Goal: Task Accomplishment & Management: Manage account settings

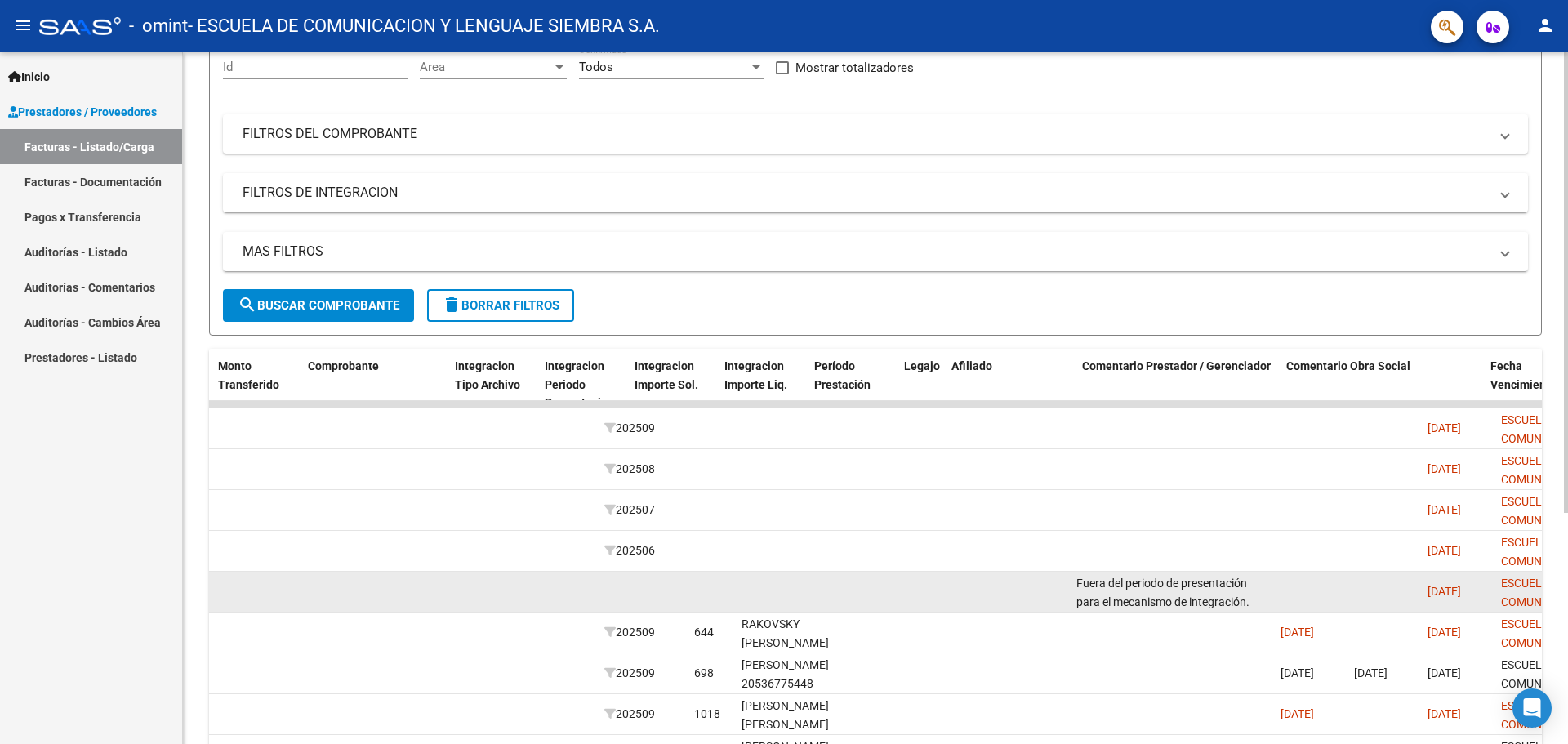
scroll to position [0, 2110]
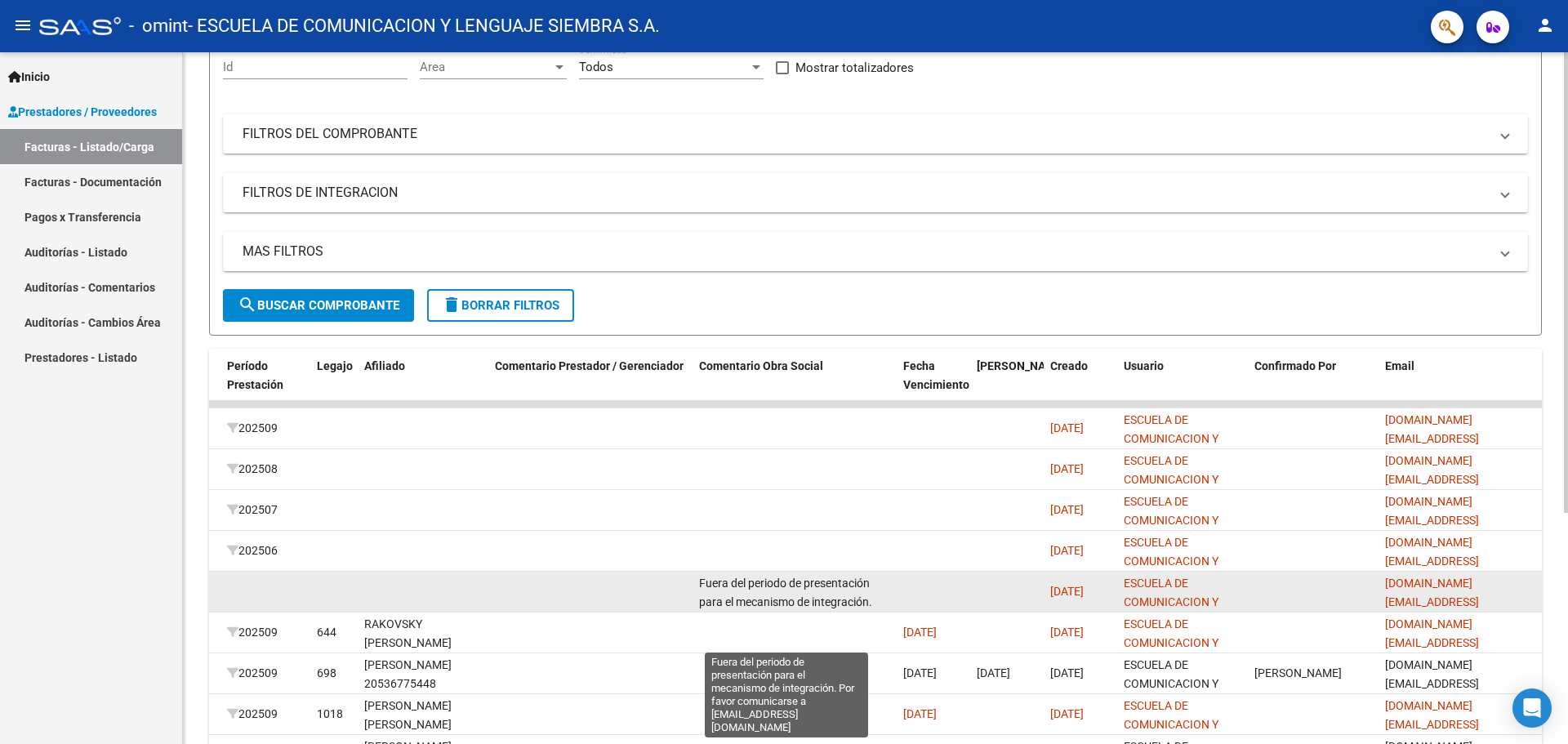
click at [842, 606] on span "Fuera del periodo de presentación para el mecanismo de integración. Por favor c…" at bounding box center [789, 611] width 181 height 68
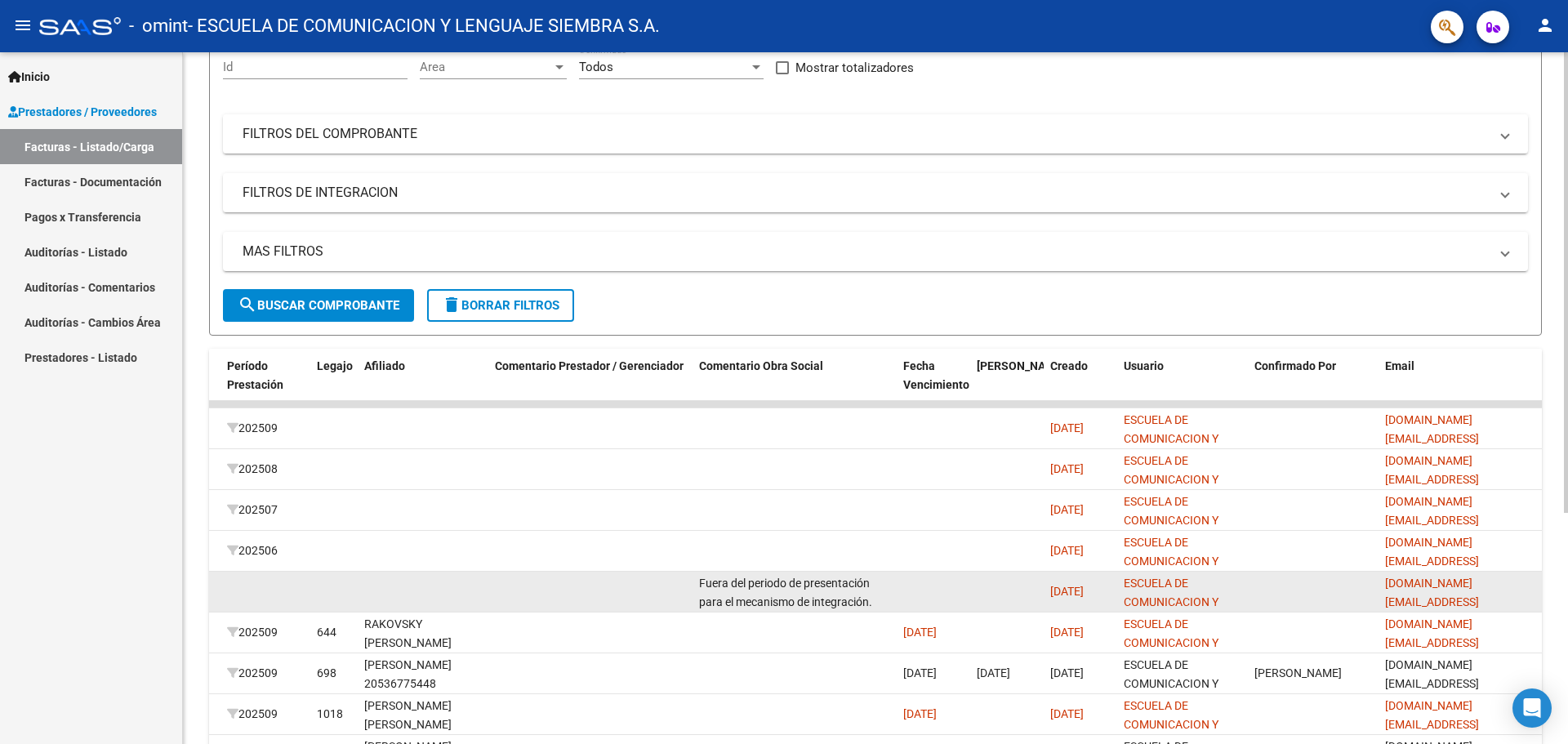
scroll to position [0, 0]
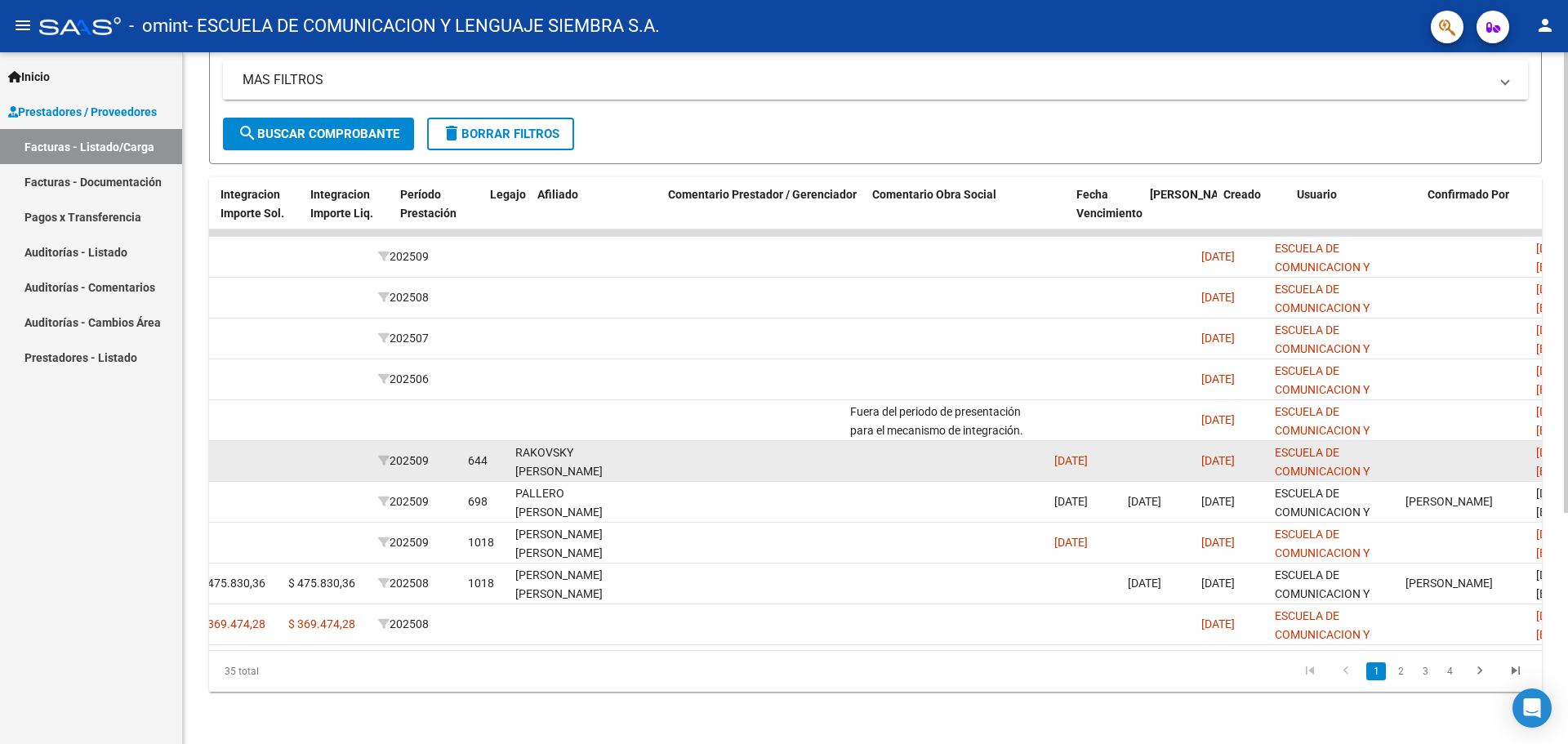
scroll to position [0, 1904]
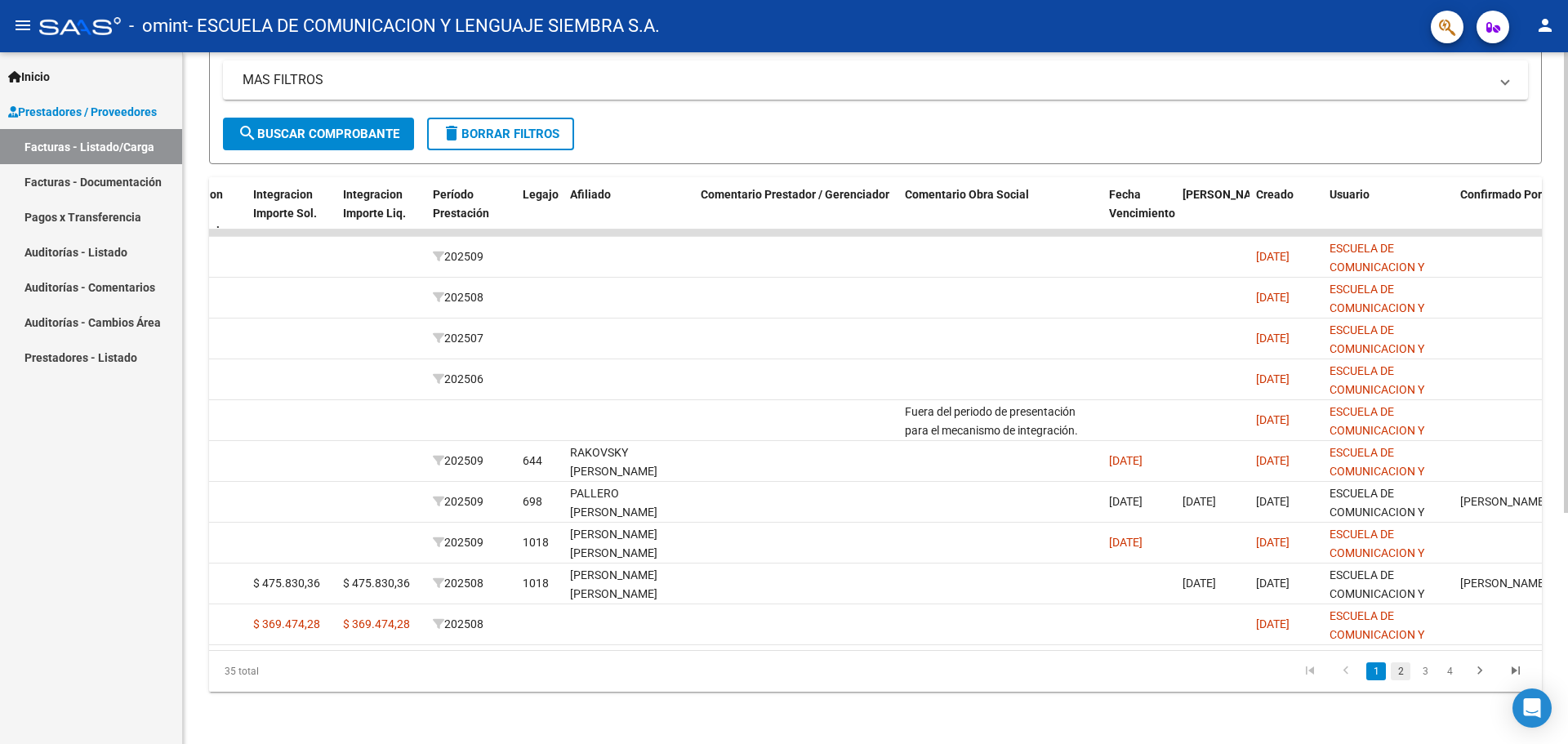
click at [1392, 674] on link "2" at bounding box center [1400, 671] width 19 height 18
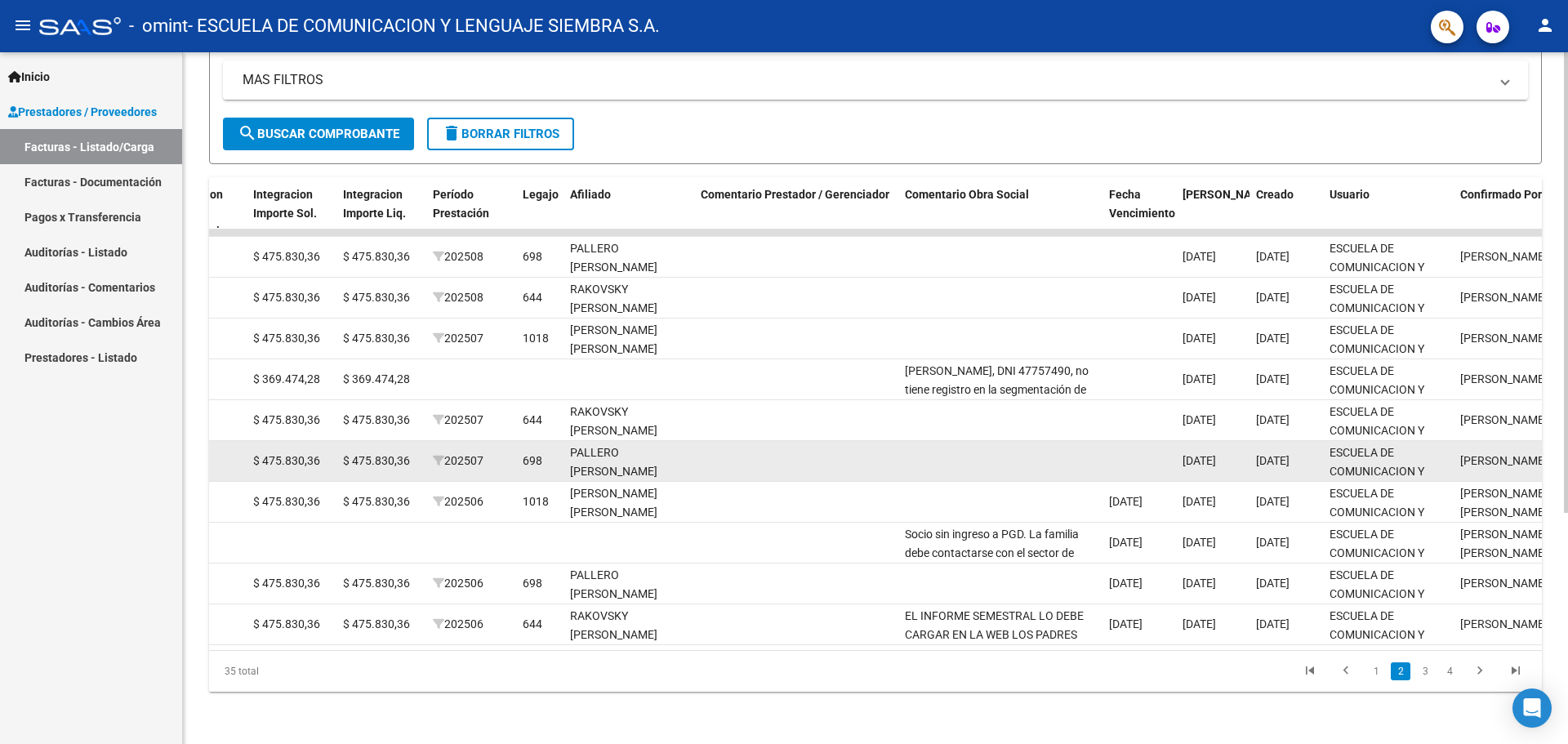
scroll to position [347, 0]
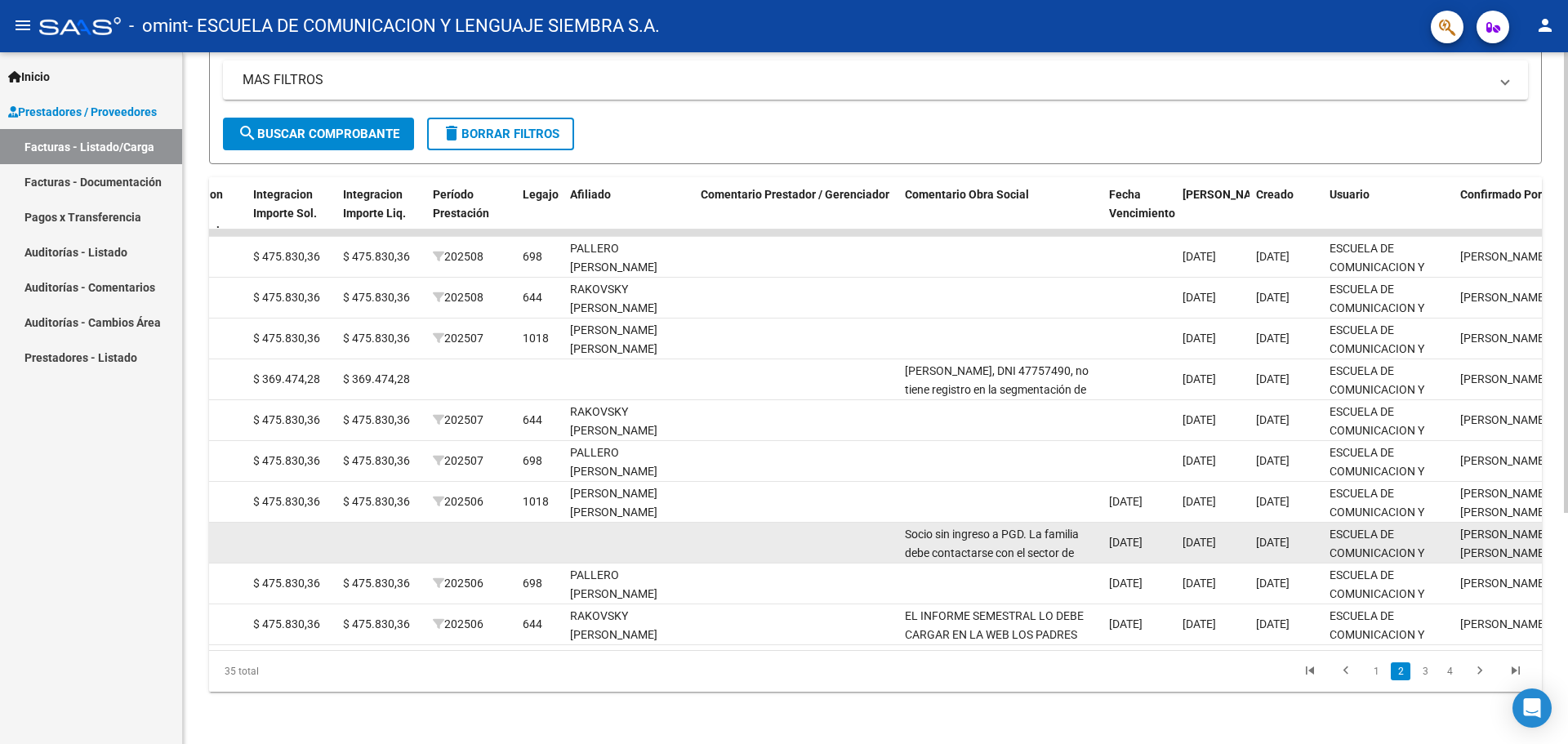
click at [1017, 531] on div "Socio sin ingreso a PGD. La familia debe contactarse con el sector de discapaci…" at bounding box center [1000, 542] width 191 height 34
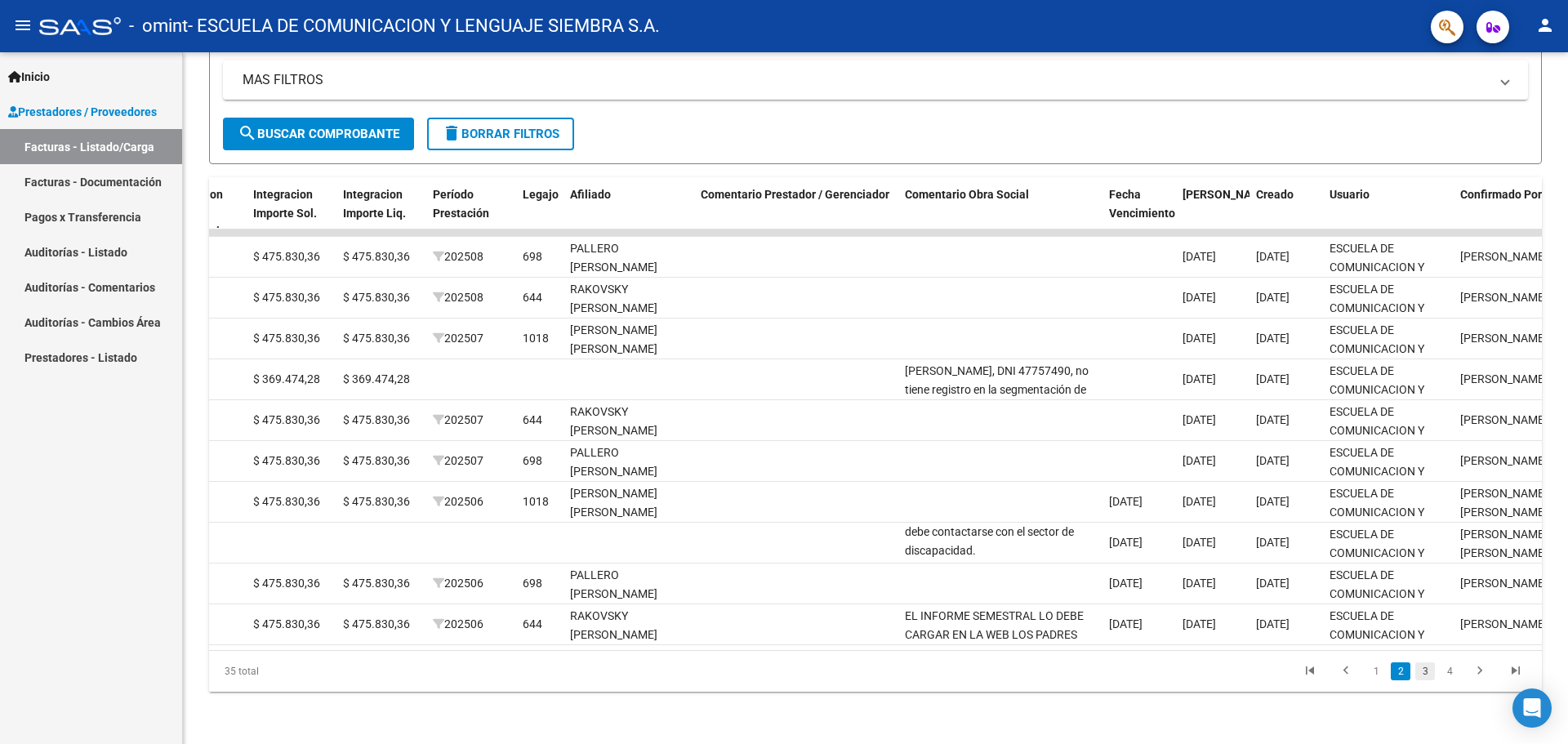
click at [1419, 668] on link "3" at bounding box center [1425, 671] width 19 height 18
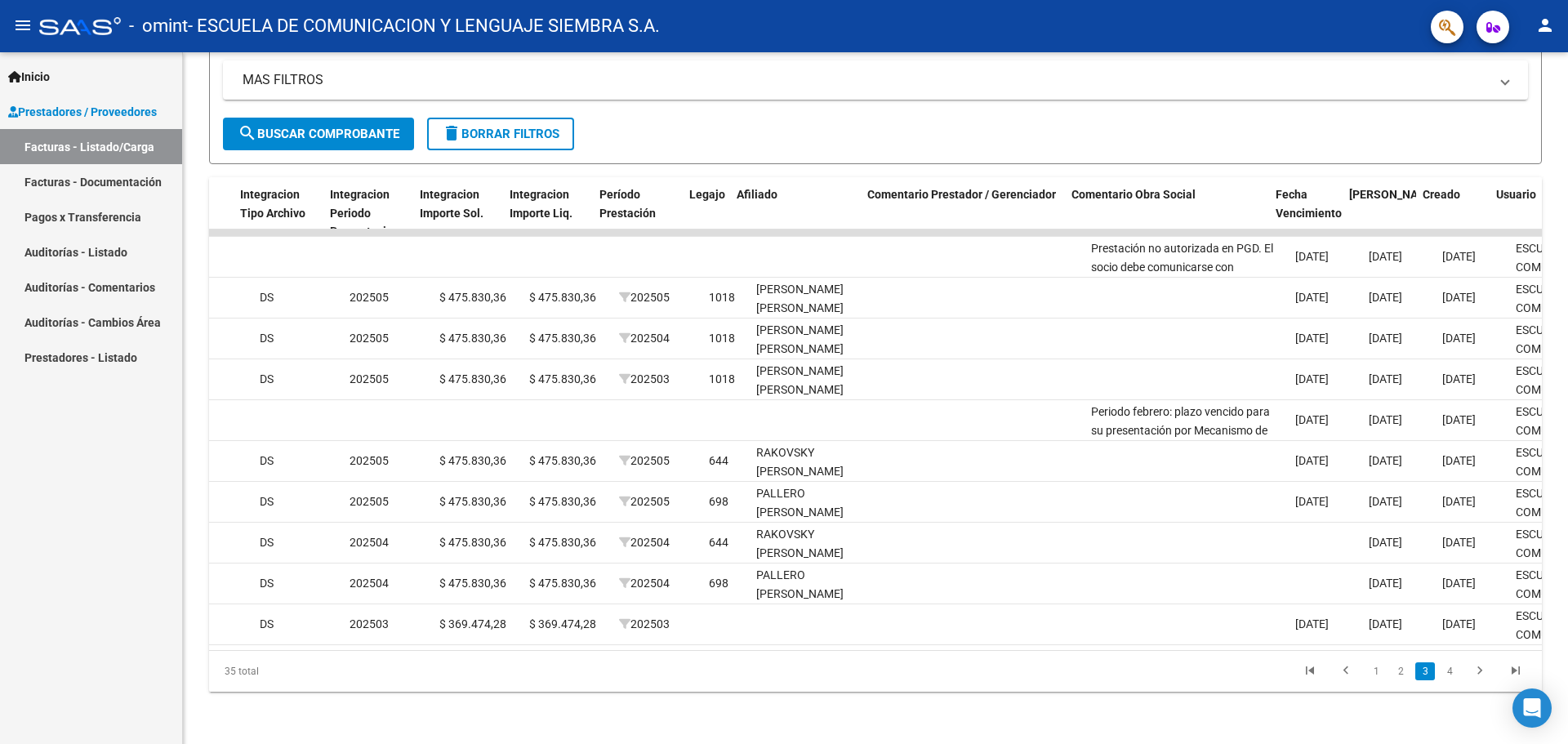
scroll to position [0, 1759]
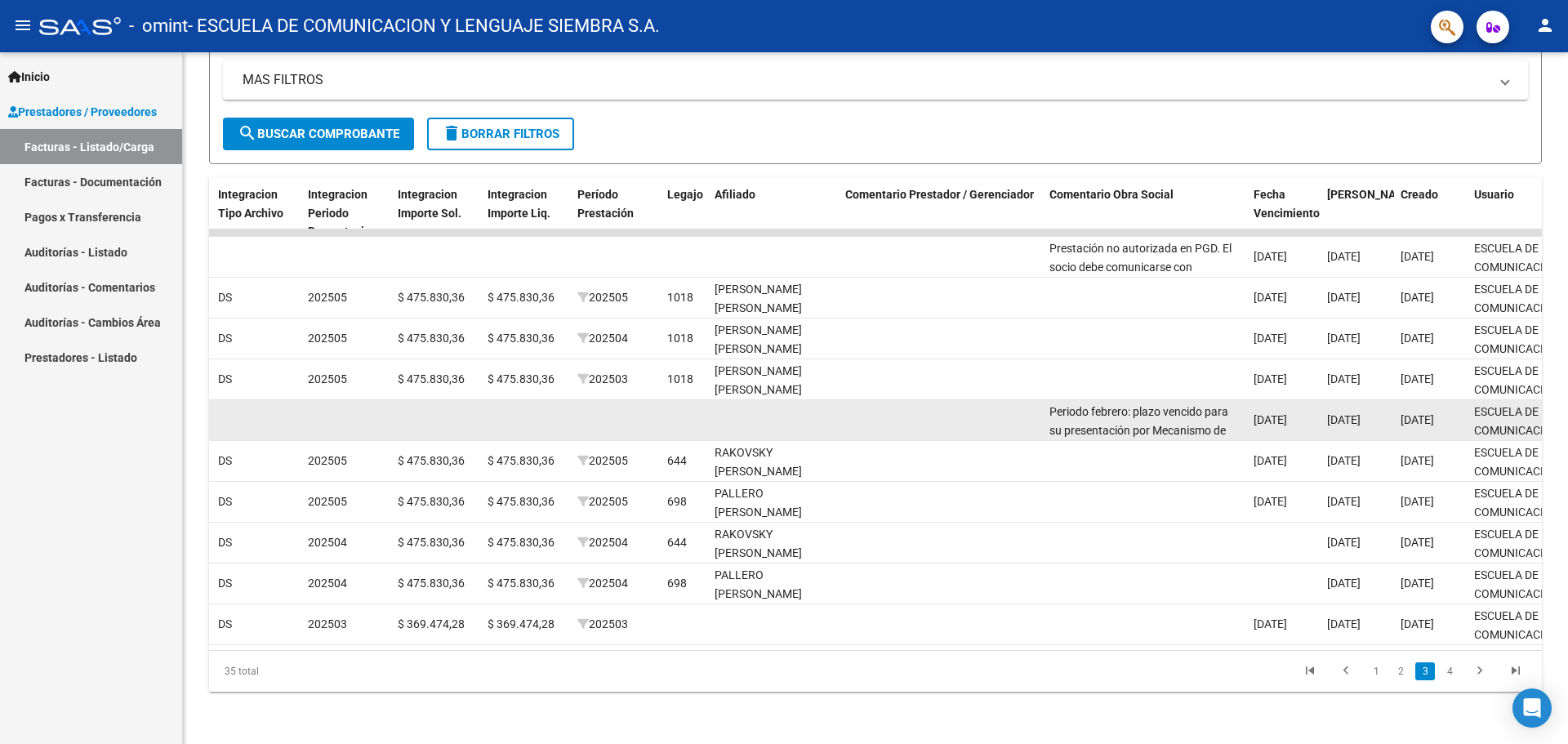
click at [982, 404] on datatable-body-cell at bounding box center [941, 421] width 205 height 40
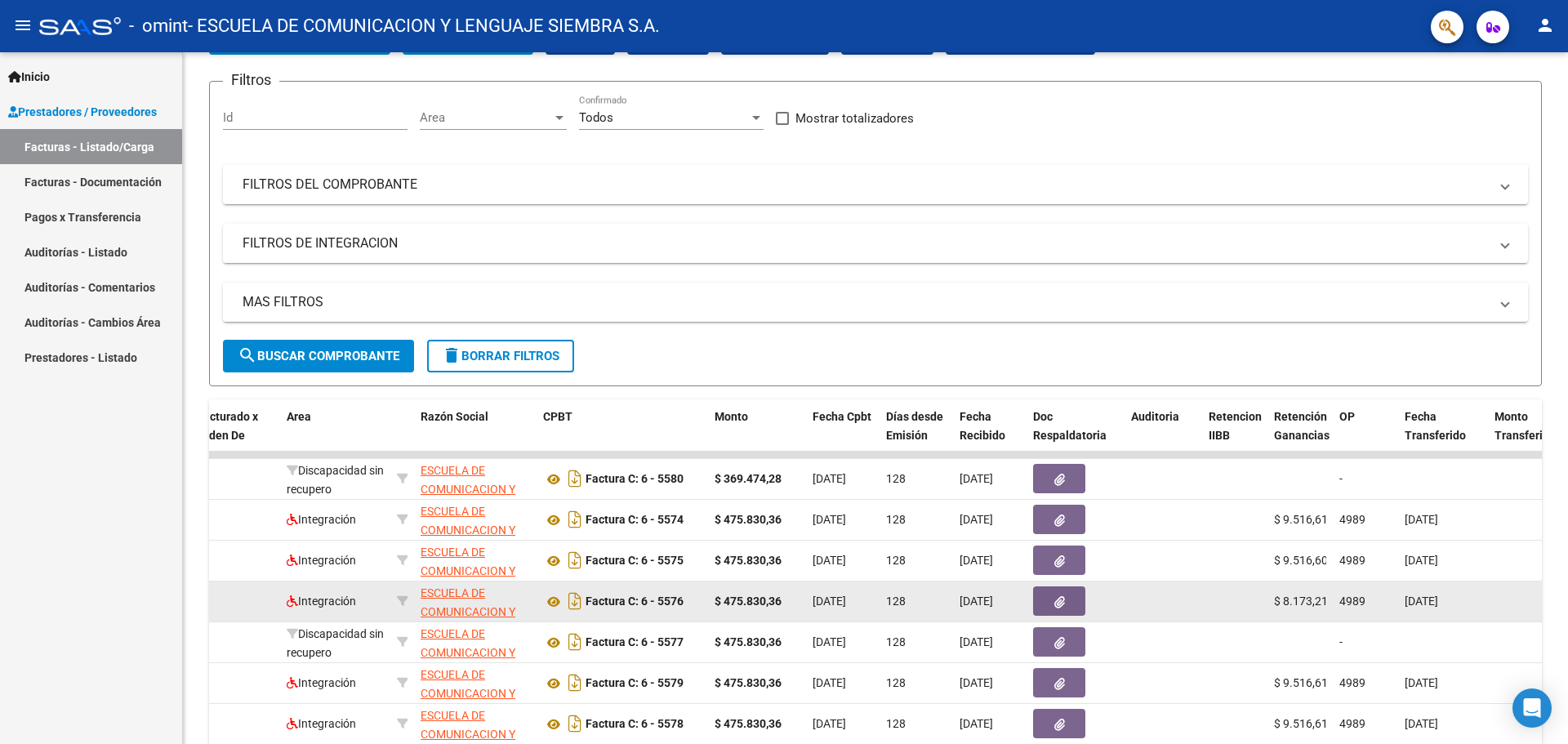
scroll to position [109, 0]
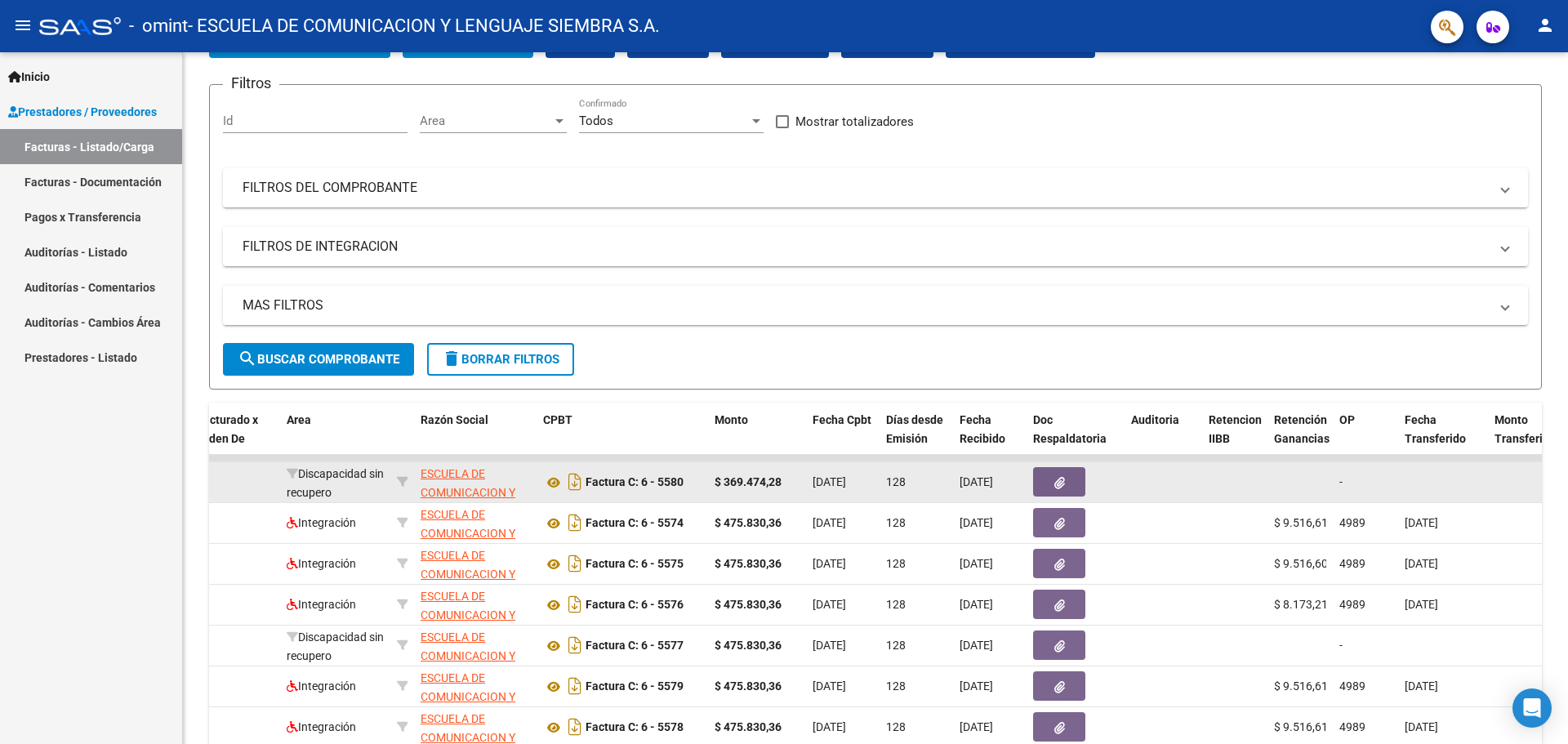
click at [926, 490] on div "128" at bounding box center [916, 482] width 60 height 18
click at [568, 488] on icon "Descargar documento" at bounding box center [575, 482] width 21 height 26
